Goal: Navigation & Orientation: Find specific page/section

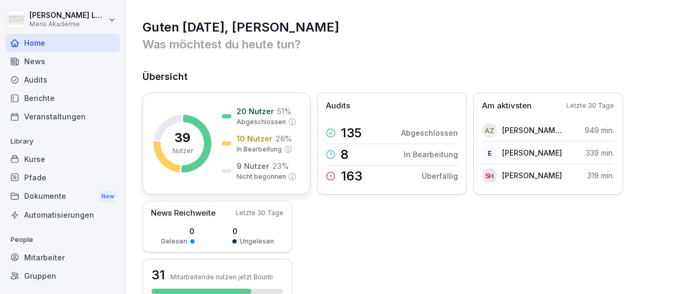
click at [182, 124] on rect at bounding box center [182, 144] width 58 height 58
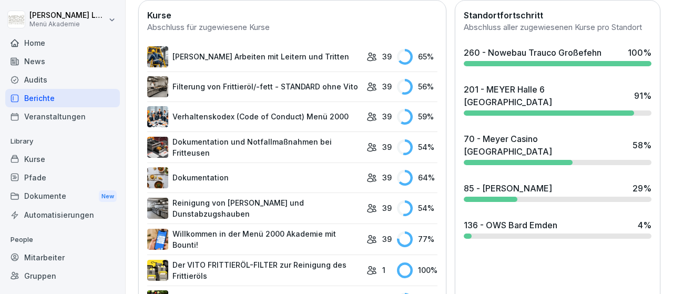
scroll to position [61, 0]
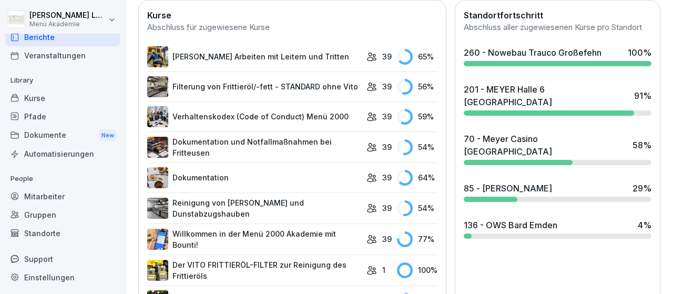
click at [58, 195] on div "Mitarbeiter" at bounding box center [62, 196] width 115 height 18
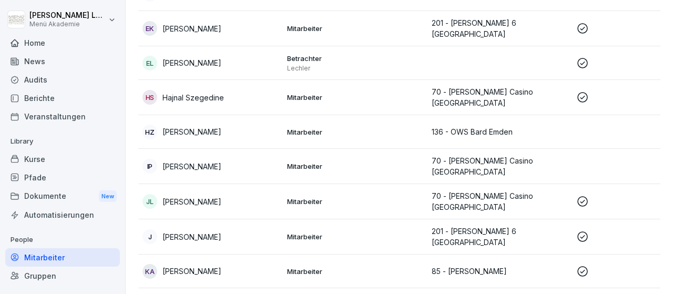
scroll to position [610, 0]
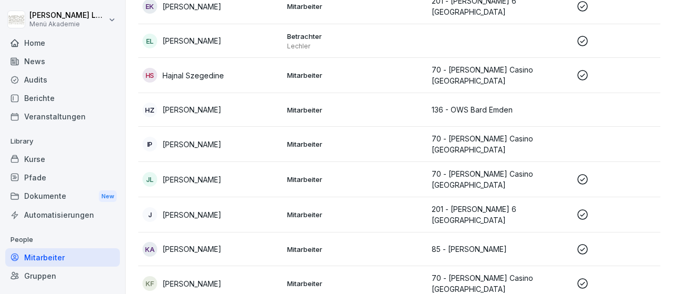
click at [375, 244] on p "Mitarbeiter" at bounding box center [355, 248] width 136 height 9
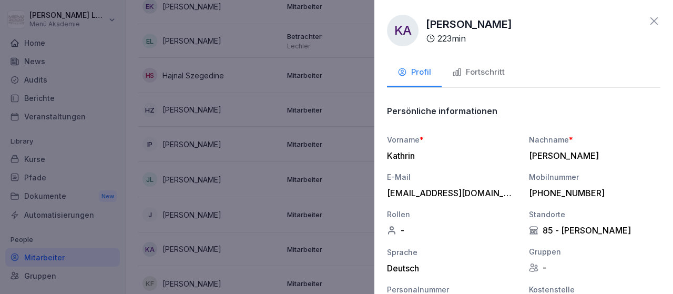
click at [233, 200] on div at bounding box center [336, 147] width 673 height 294
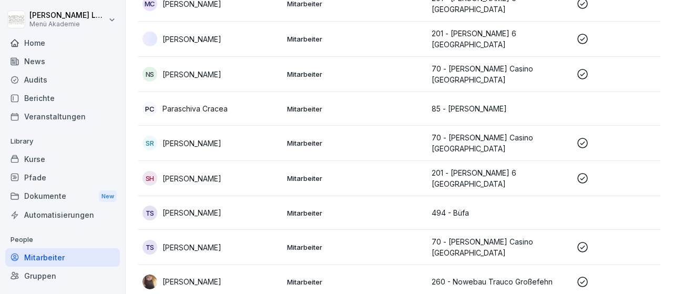
scroll to position [1207, 0]
